Goal: Check status

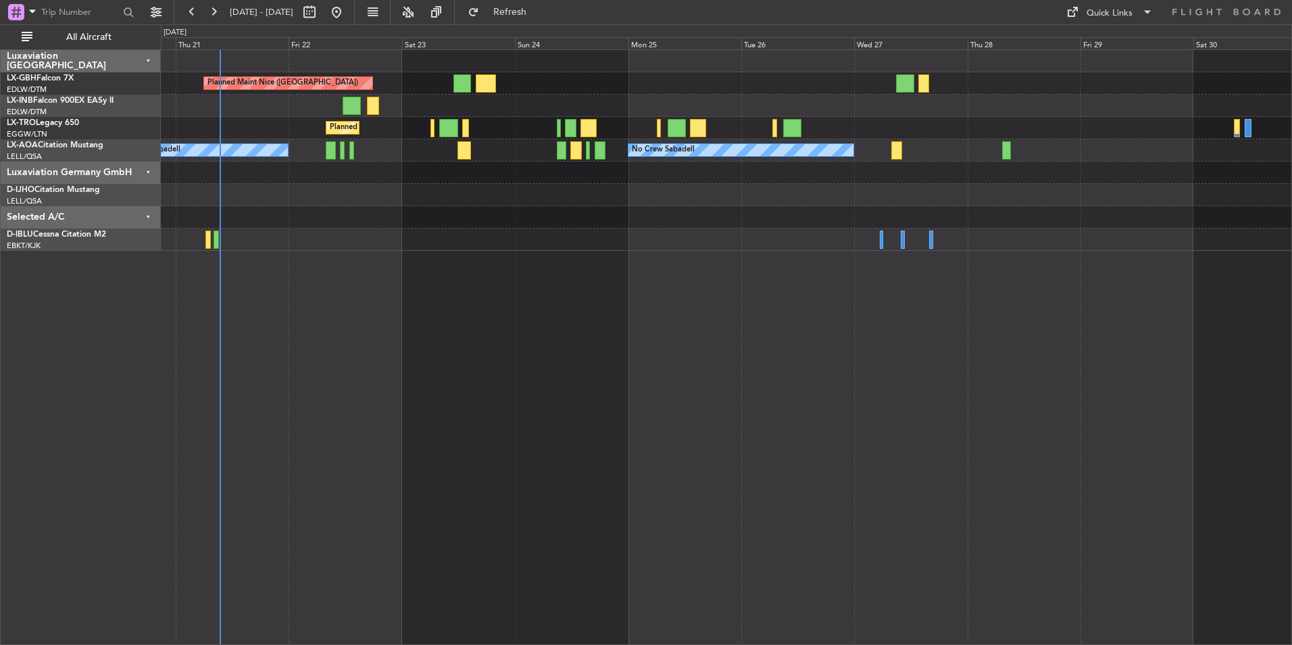
click at [459, 249] on div at bounding box center [726, 239] width 1130 height 22
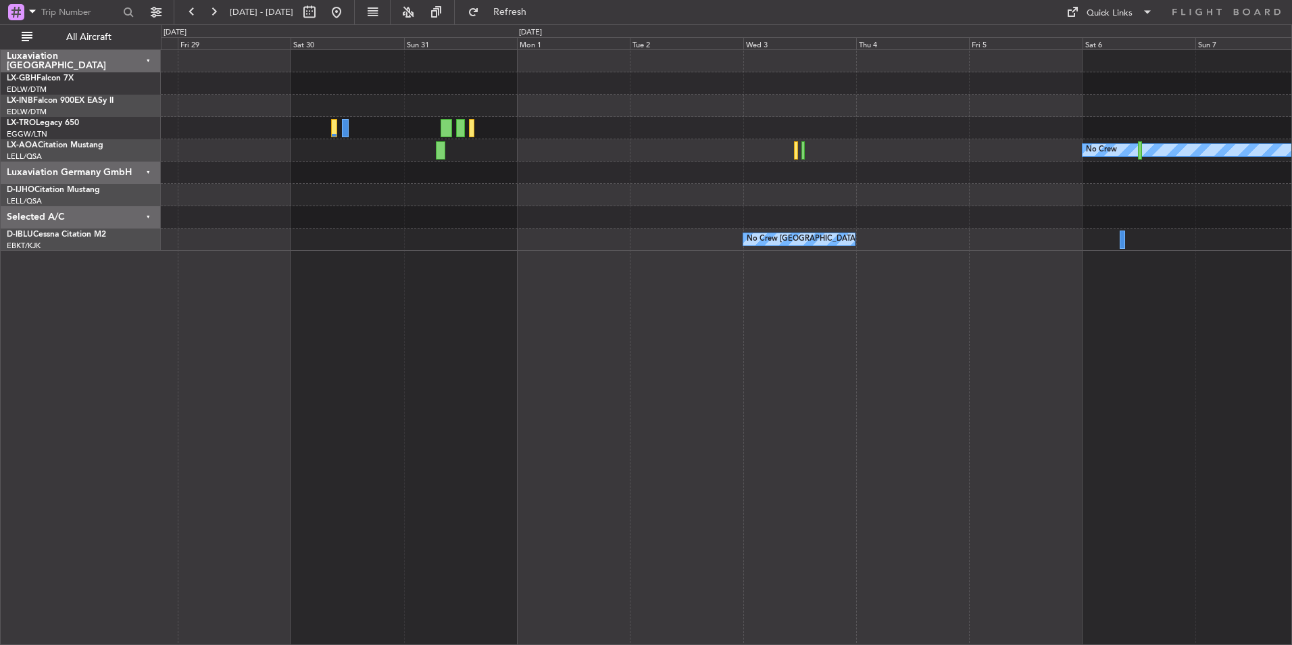
click at [420, 324] on div "No Crew No Crew Sabadell No Crew [GEOGRAPHIC_DATA] (Brussels National)" at bounding box center [726, 346] width 1131 height 595
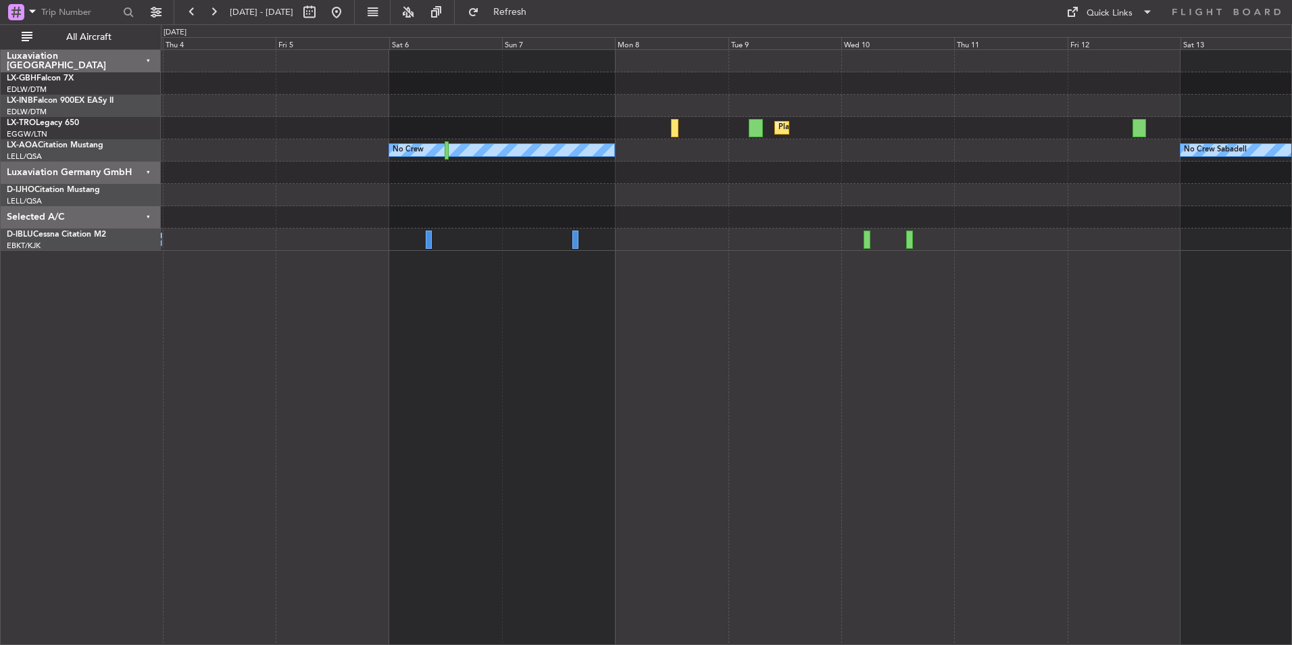
click at [209, 266] on div "Planned Maint Dusseldorf No Crew No Crew Sabadell No Crew [GEOGRAPHIC_DATA] (Br…" at bounding box center [726, 346] width 1131 height 595
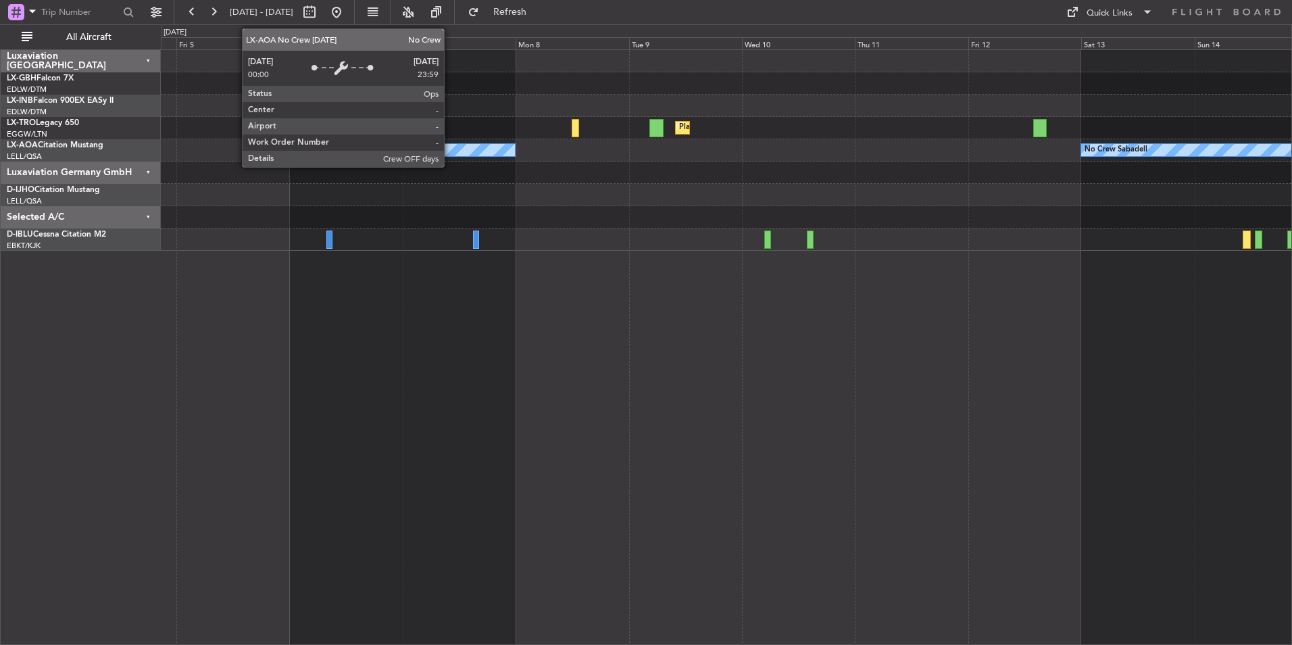
click at [450, 153] on div "No Crew" at bounding box center [402, 150] width 225 height 12
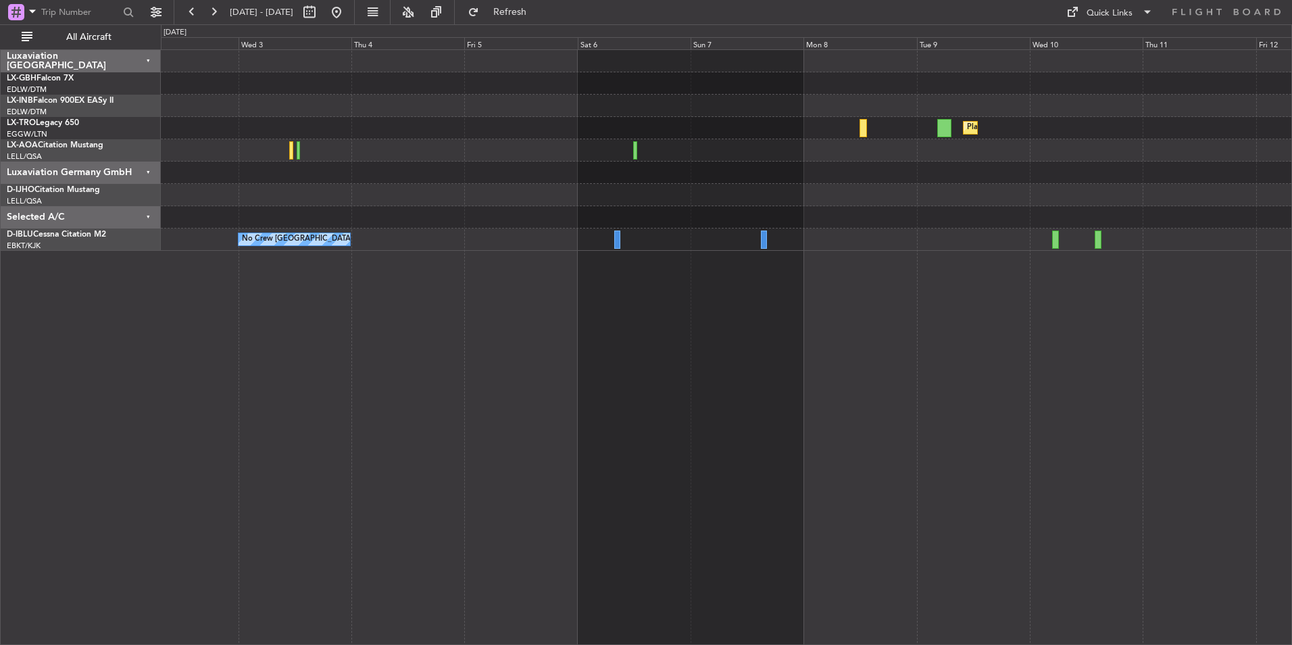
click at [691, 345] on div "Planned Maint Dusseldorf No Crew Sabadell No Crew [GEOGRAPHIC_DATA] (Brussels N…" at bounding box center [726, 346] width 1131 height 595
